Goal: Check status: Check status

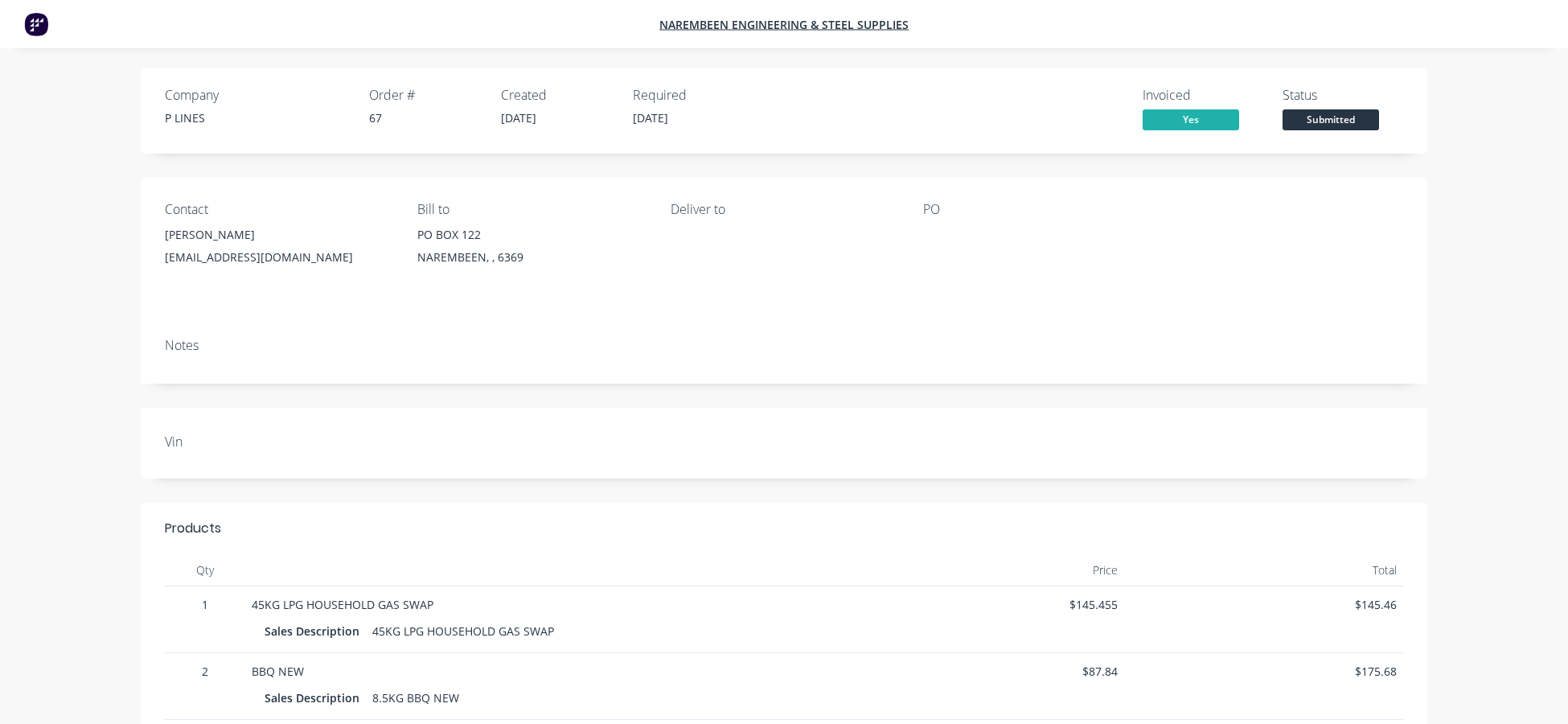
click at [1195, 119] on span "Yes" at bounding box center [1190, 119] width 96 height 20
click at [735, 24] on span "Narembeen Engineering & Steel Supplies" at bounding box center [784, 25] width 249 height 16
